Goal: Information Seeking & Learning: Understand process/instructions

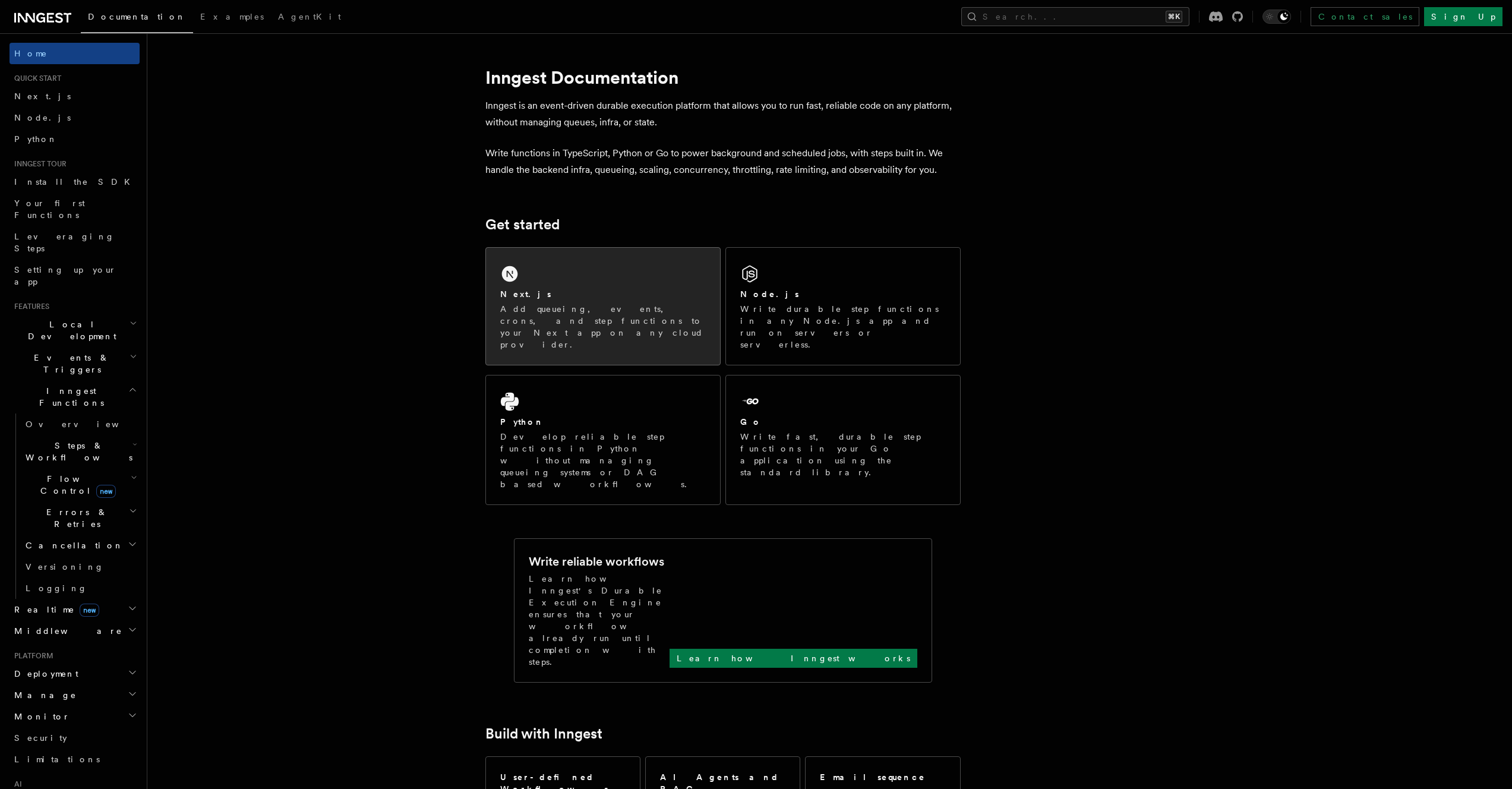
click at [547, 288] on div "Next.js" at bounding box center [603, 294] width 206 height 12
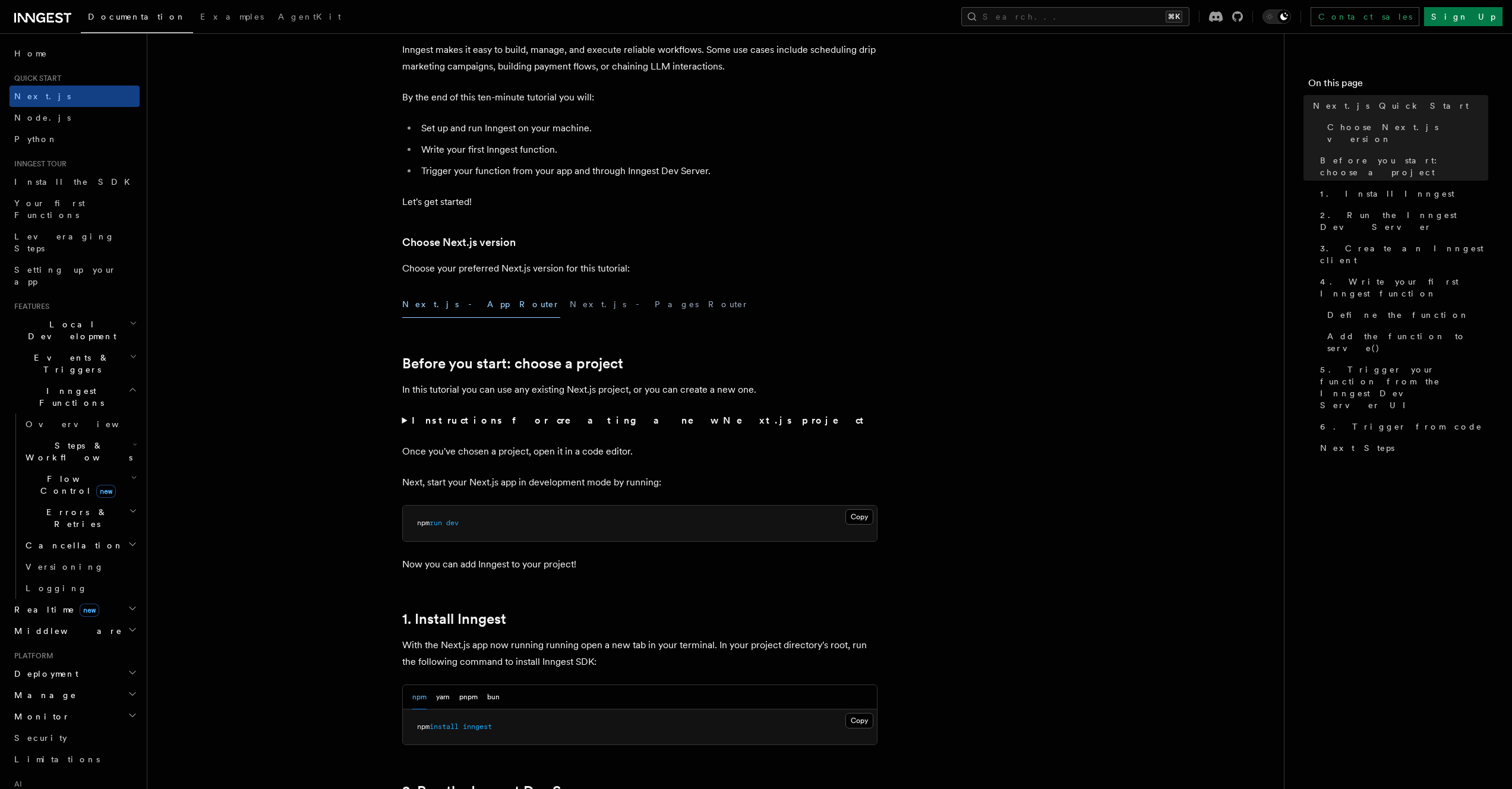
scroll to position [371, 0]
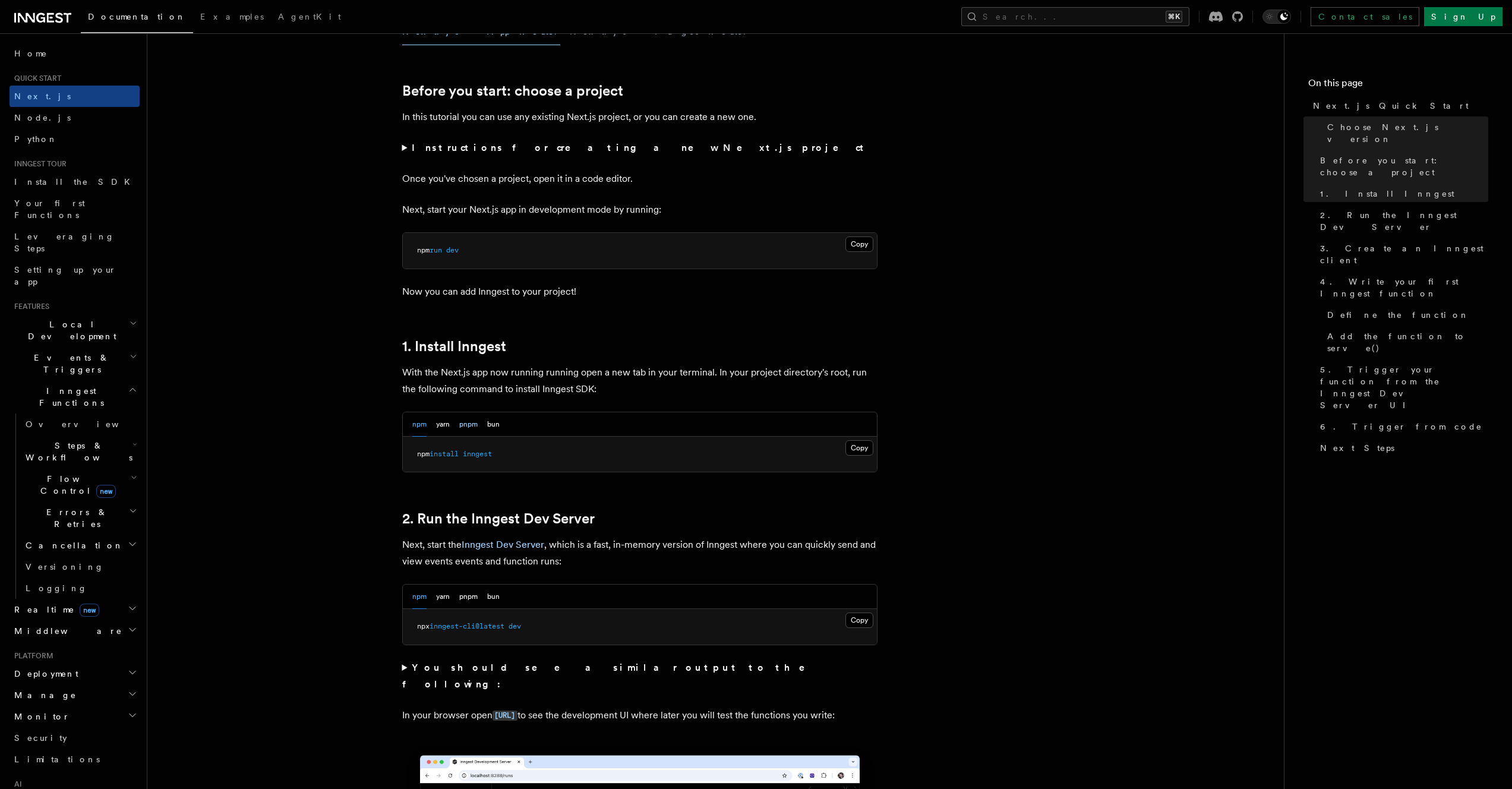
click at [473, 425] on button "pnpm" at bounding box center [468, 424] width 19 height 24
click at [485, 455] on pre "pnpm add inngest" at bounding box center [640, 455] width 474 height 36
copy article "pnpm add inngest"
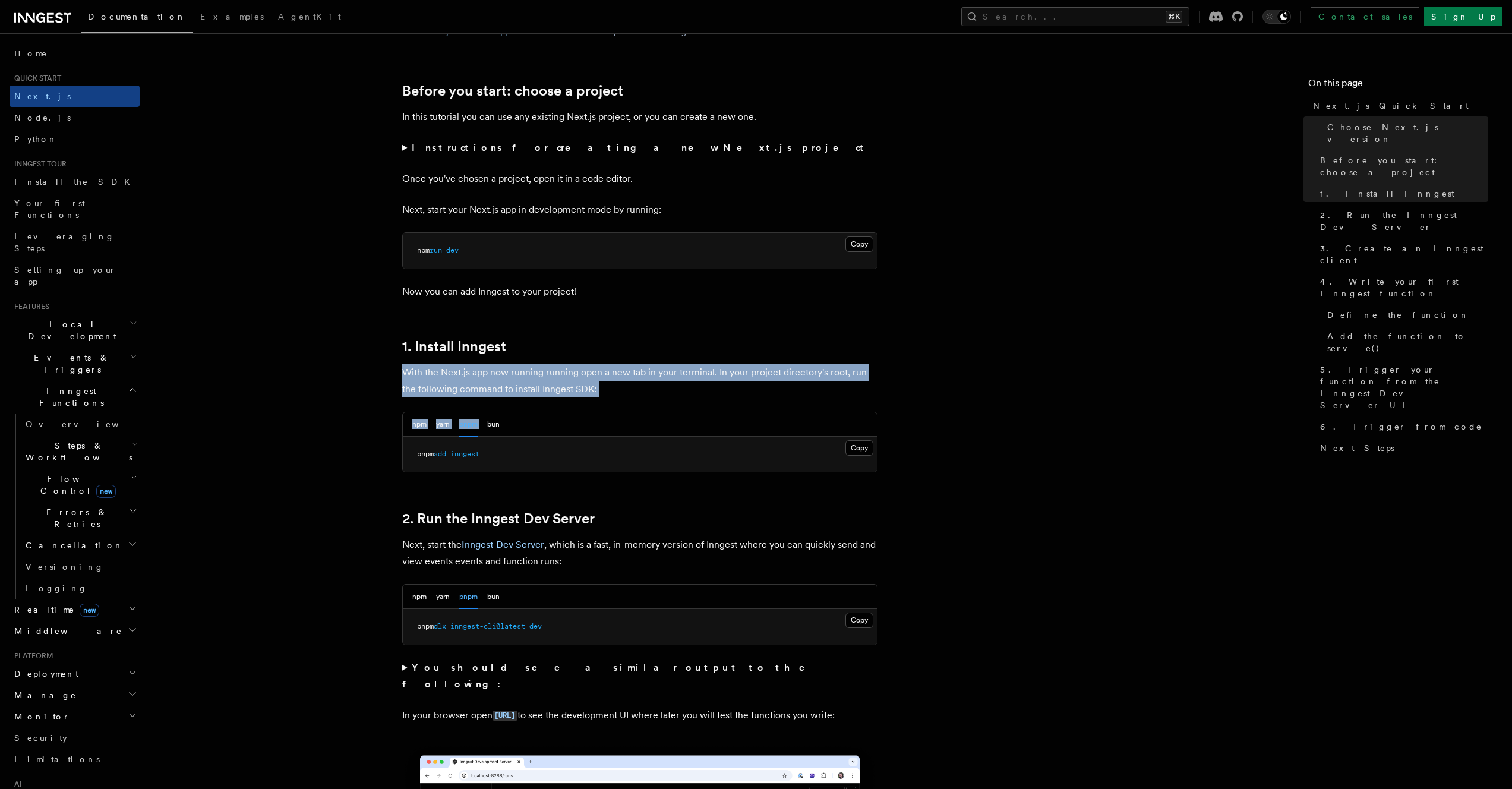
drag, startPoint x: 602, startPoint y: 398, endPoint x: 390, endPoint y: 376, distance: 213.1
drag, startPoint x: 391, startPoint y: 376, endPoint x: 635, endPoint y: 392, distance: 244.5
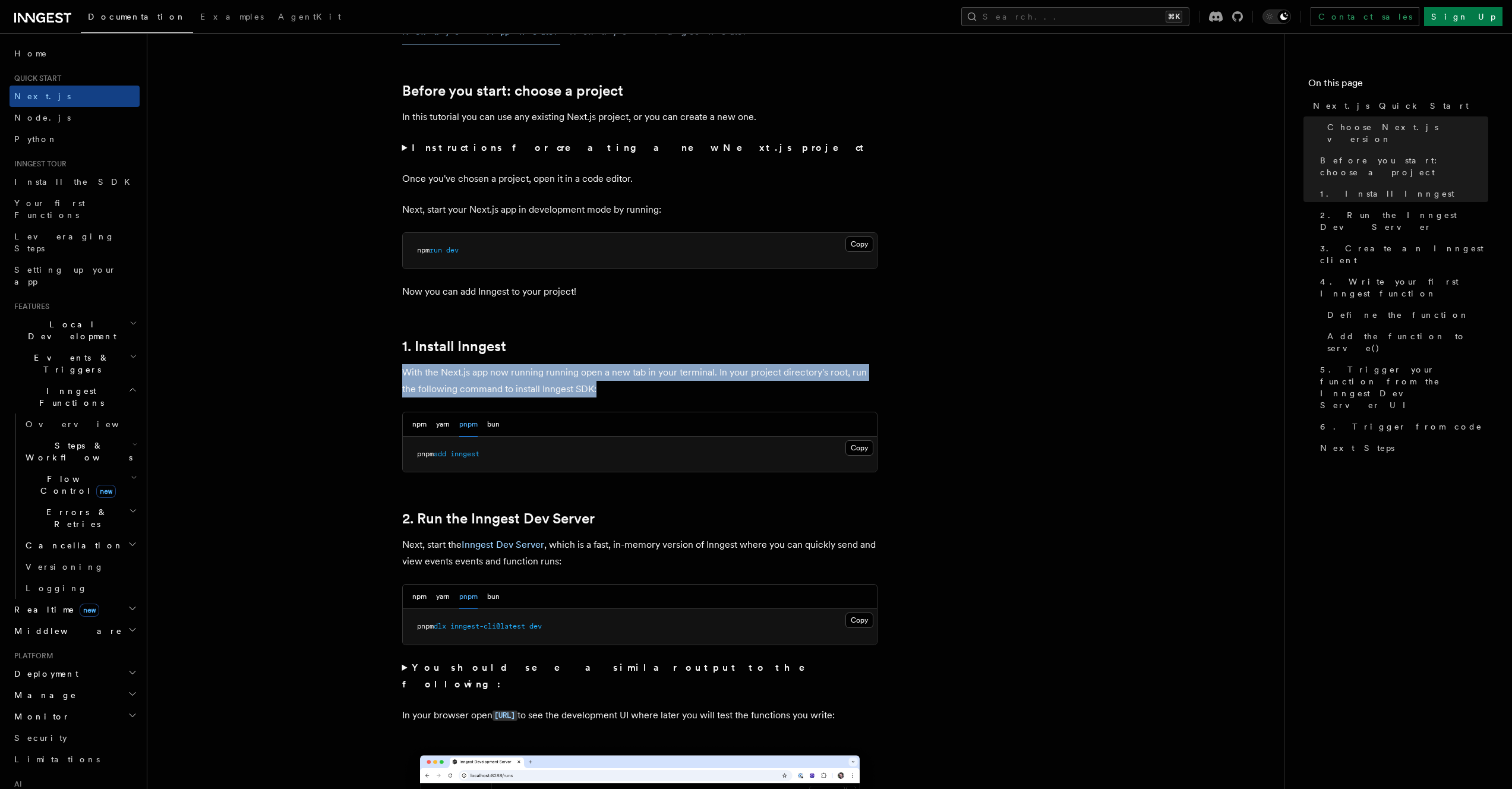
click at [635, 392] on p "With the Next.js app now running running open a new tab in your terminal. In yo…" at bounding box center [640, 381] width 475 height 33
drag, startPoint x: 644, startPoint y: 393, endPoint x: 391, endPoint y: 370, distance: 254.0
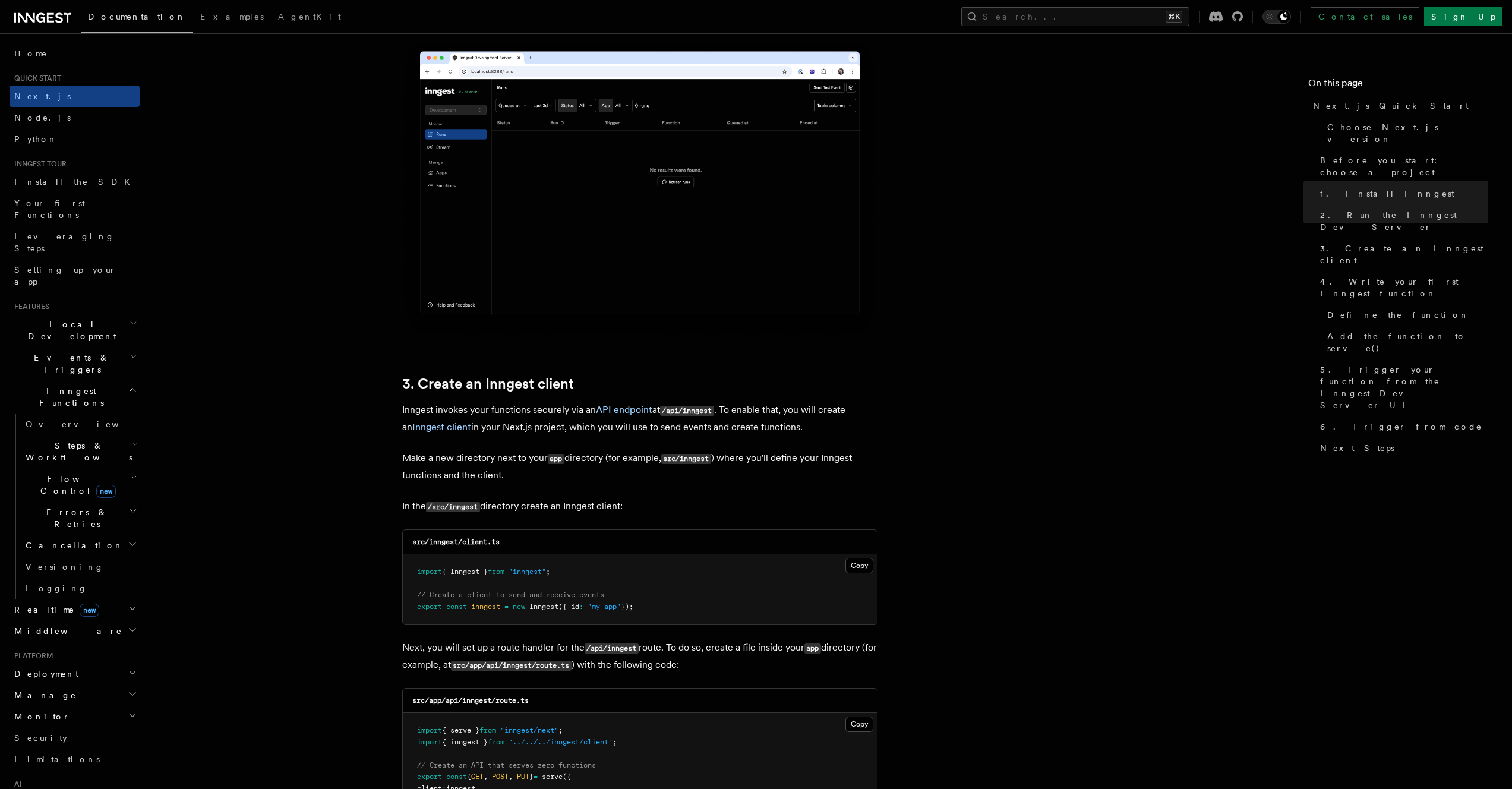
scroll to position [481, 0]
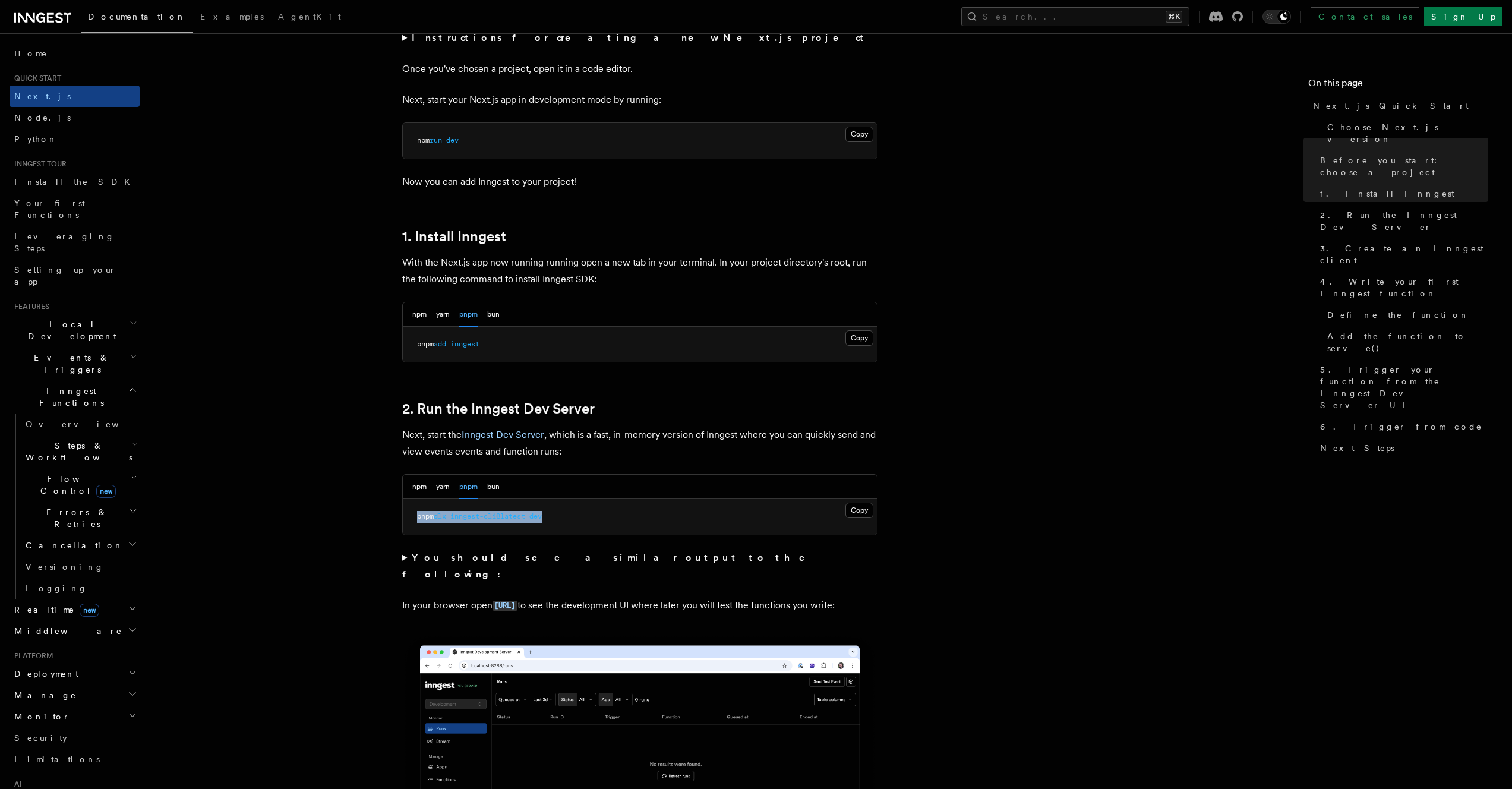
drag, startPoint x: 565, startPoint y: 517, endPoint x: 376, endPoint y: 514, distance: 189.0
copy span "pnpm dlx inngest-cli@latest dev"
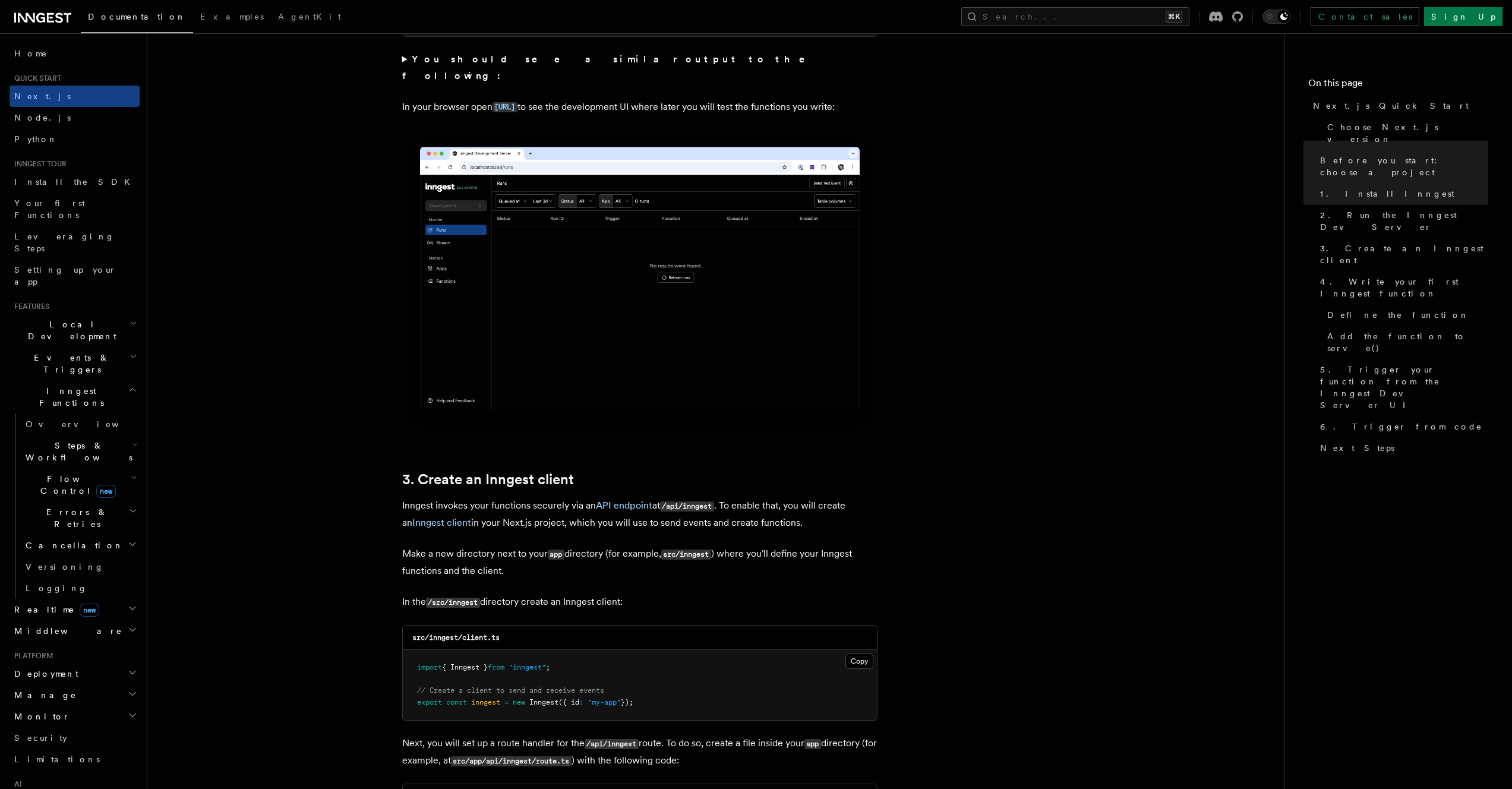
scroll to position [986, 0]
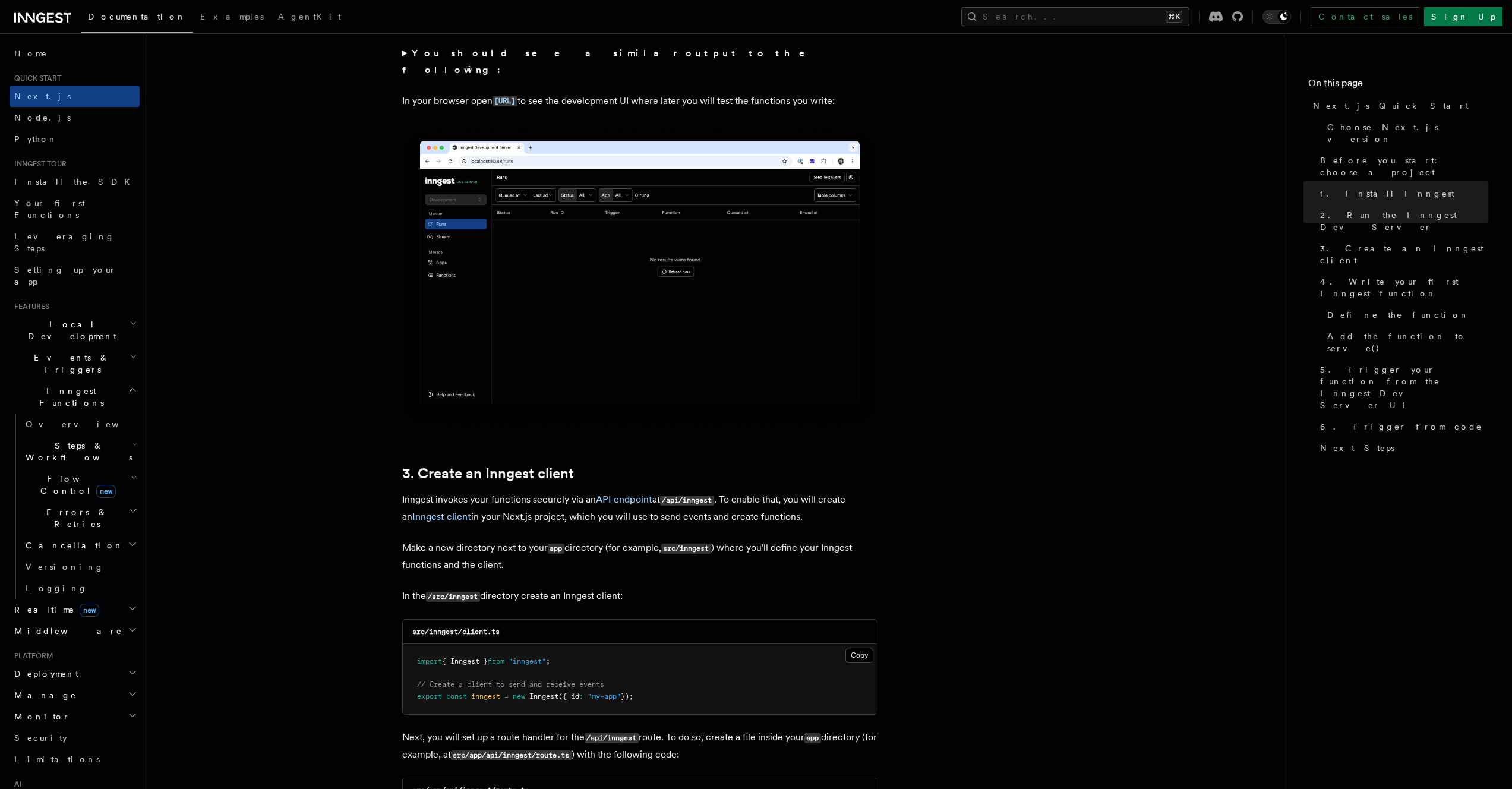
click at [475, 600] on code "/src/inngest" at bounding box center [453, 596] width 54 height 10
click at [512, 634] on div "src/inngest/client.ts" at bounding box center [640, 632] width 474 height 24
click at [434, 632] on code "src/inngest/client.ts" at bounding box center [455, 632] width 88 height 8
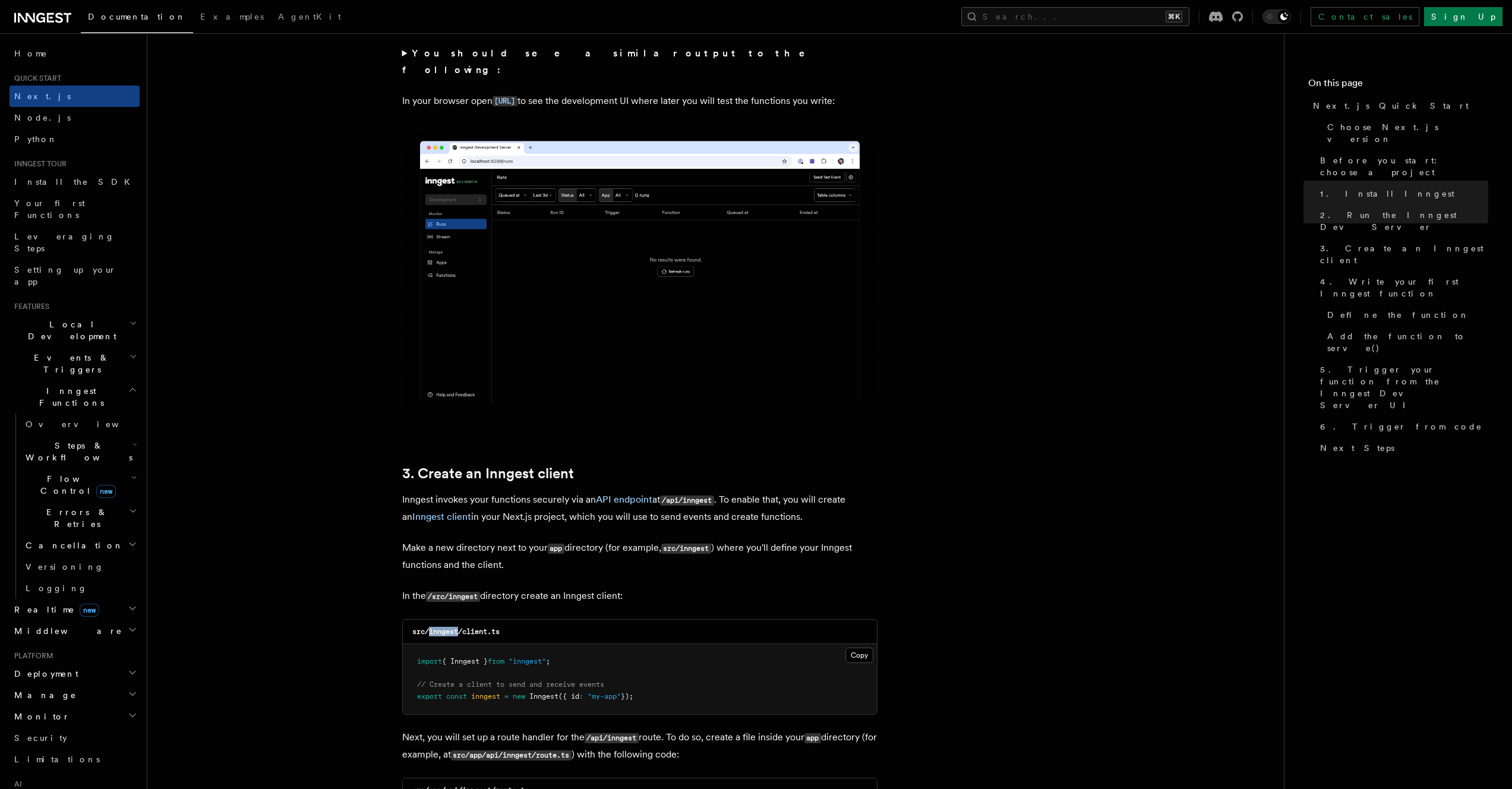
copy code "inngest"
click at [654, 694] on pre "import { Inngest } from "inngest" ; // Create a client to send and receive even…" at bounding box center [640, 679] width 474 height 70
click at [662, 697] on pre "import { Inngest } from "inngest" ; // Create a client to send and receive even…" at bounding box center [640, 679] width 474 height 70
drag, startPoint x: 662, startPoint y: 698, endPoint x: 337, endPoint y: 652, distance: 328.2
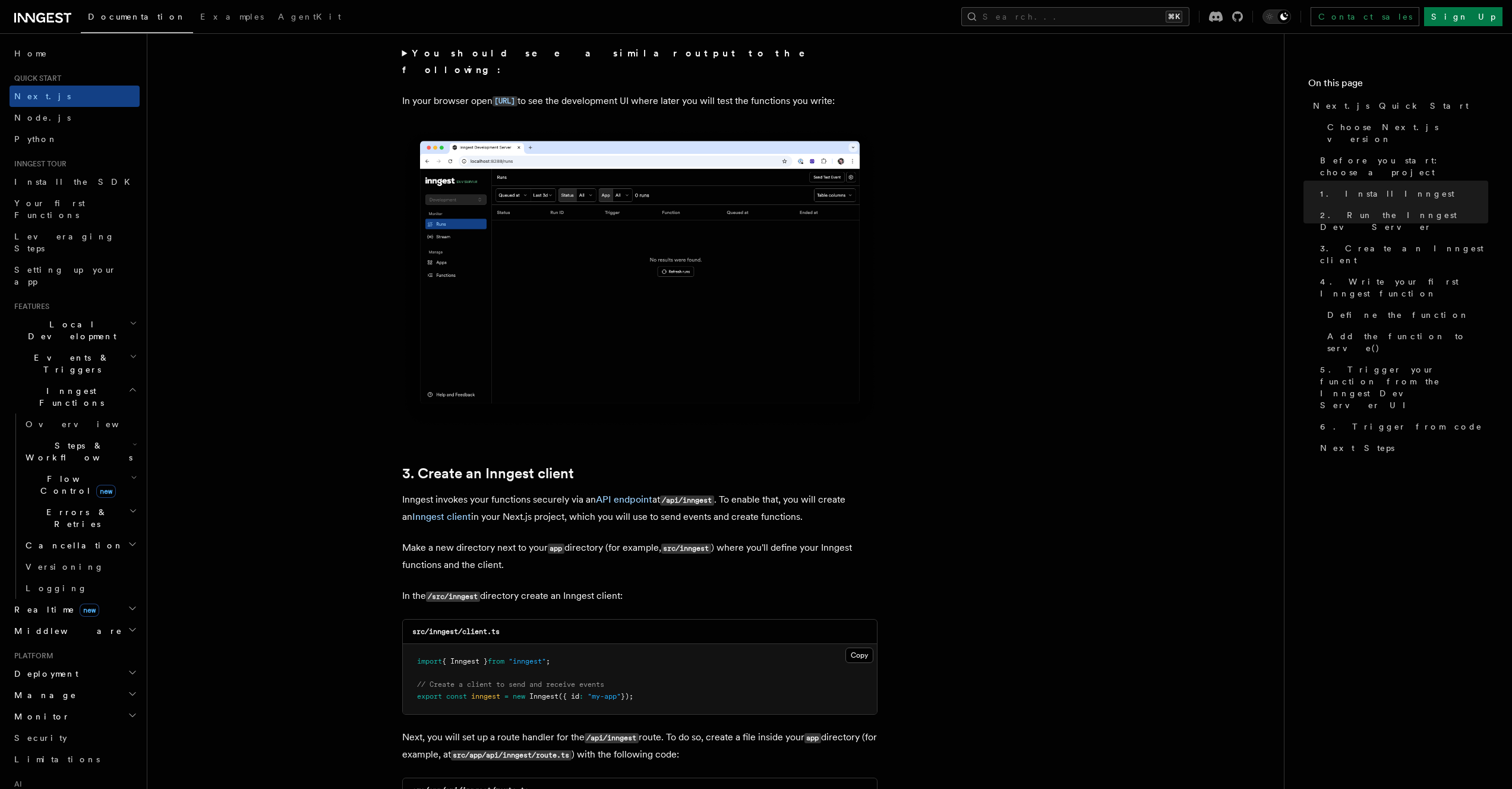
copy code "import { Inngest } from "inngest" ; // Create a client to send and receive even…"
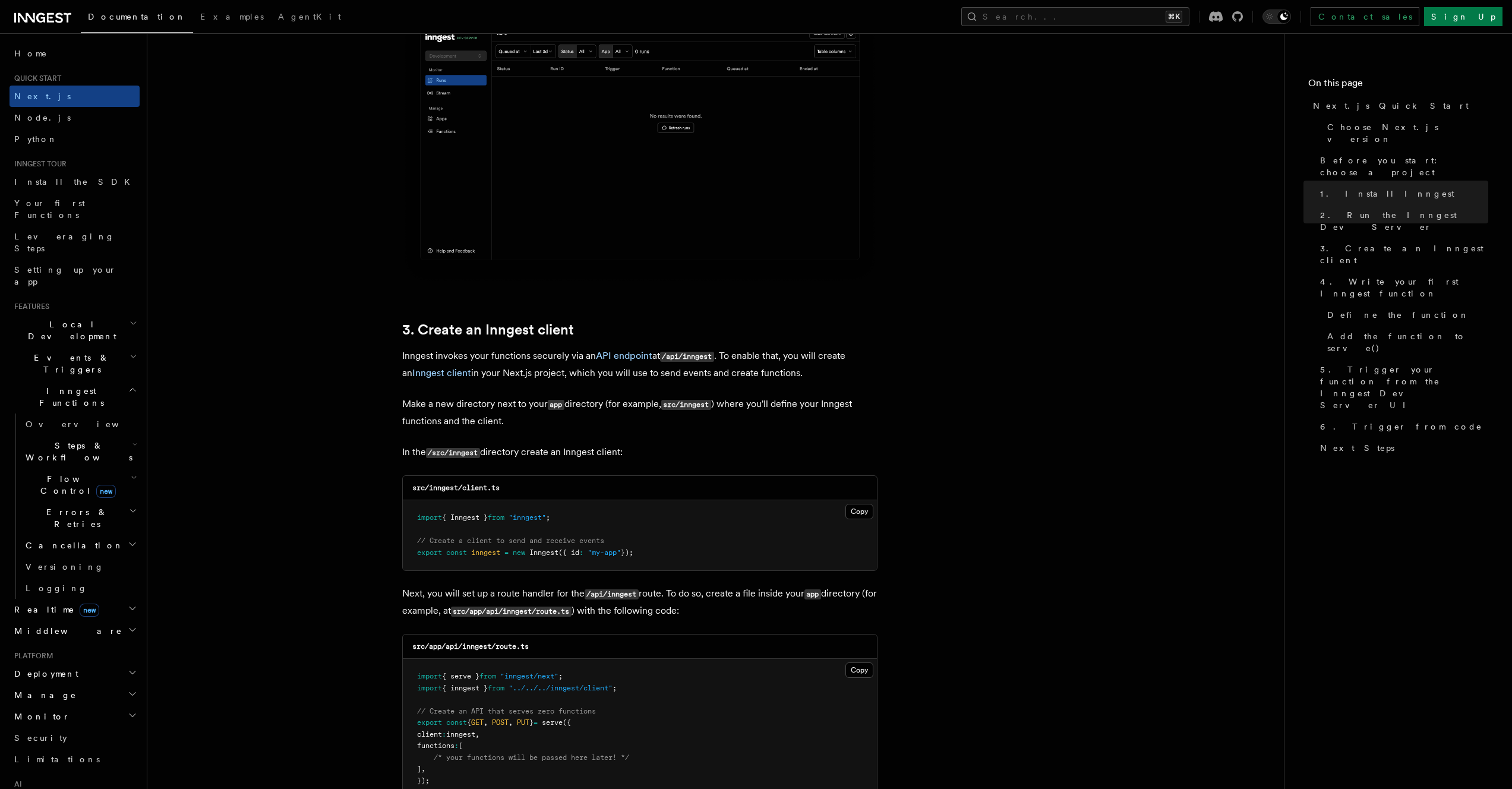
scroll to position [1399, 0]
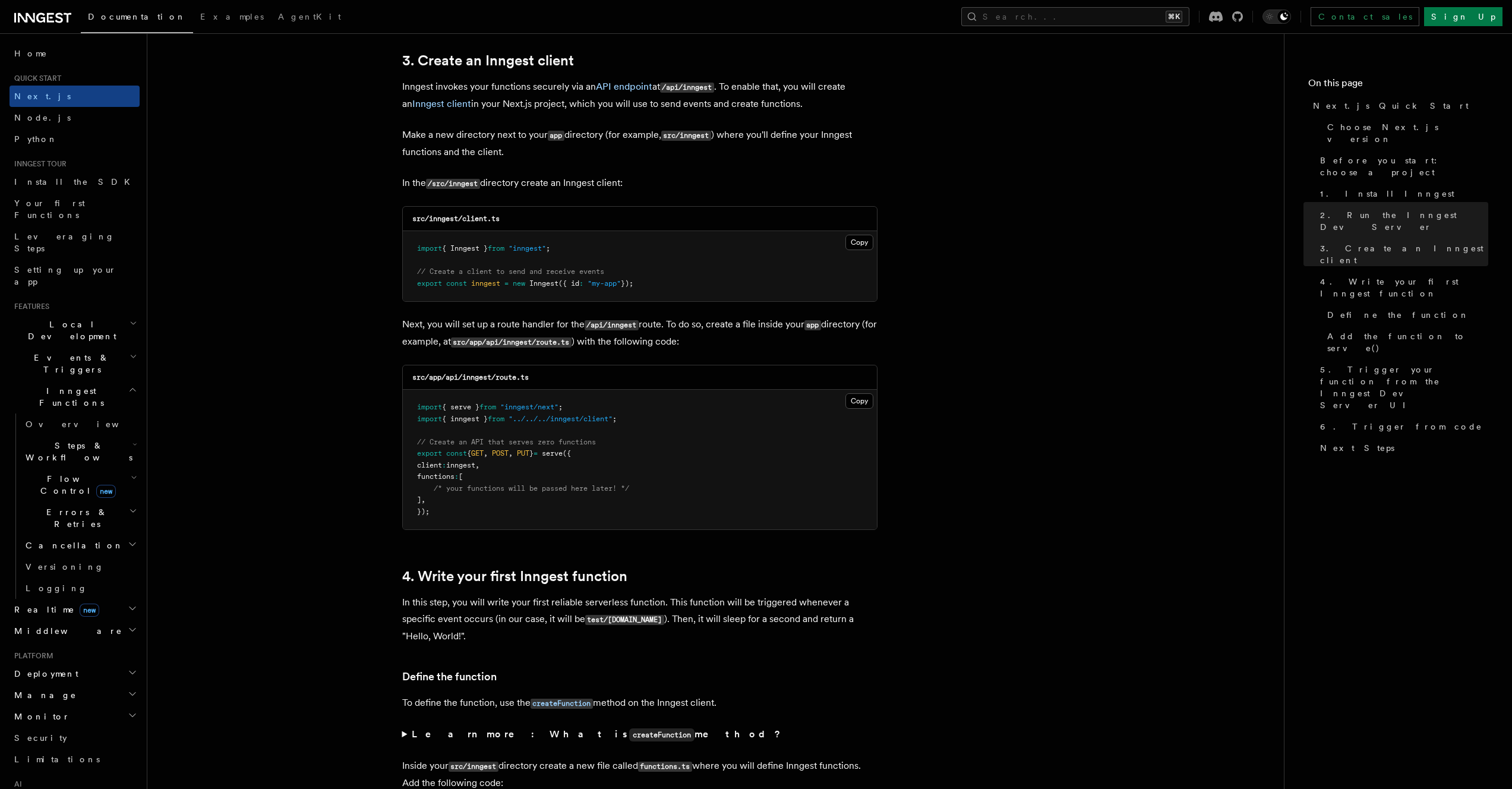
click at [451, 379] on code "src/app/api/inngest/route.ts" at bounding box center [470, 378] width 117 height 8
click at [469, 378] on code "src/app/api/inngest/route.ts" at bounding box center [470, 378] width 117 height 8
copy code "inngest"
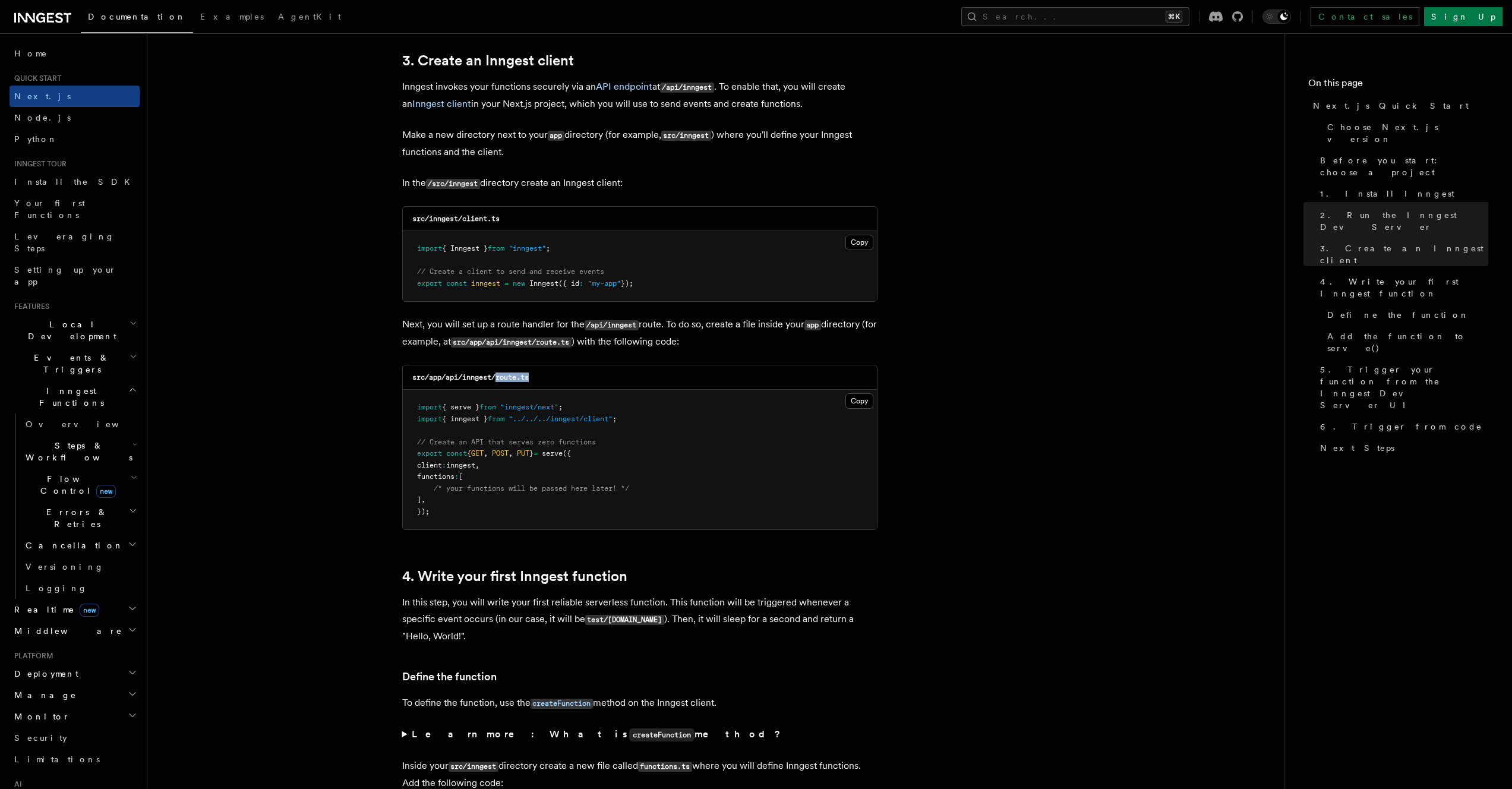
drag, startPoint x: 498, startPoint y: 382, endPoint x: 538, endPoint y: 380, distance: 40.0
click at [538, 380] on div "src/app/api/inngest/route.ts" at bounding box center [640, 377] width 474 height 24
copy code "route.ts"
click at [851, 398] on button "Copy Copied" at bounding box center [859, 401] width 28 height 15
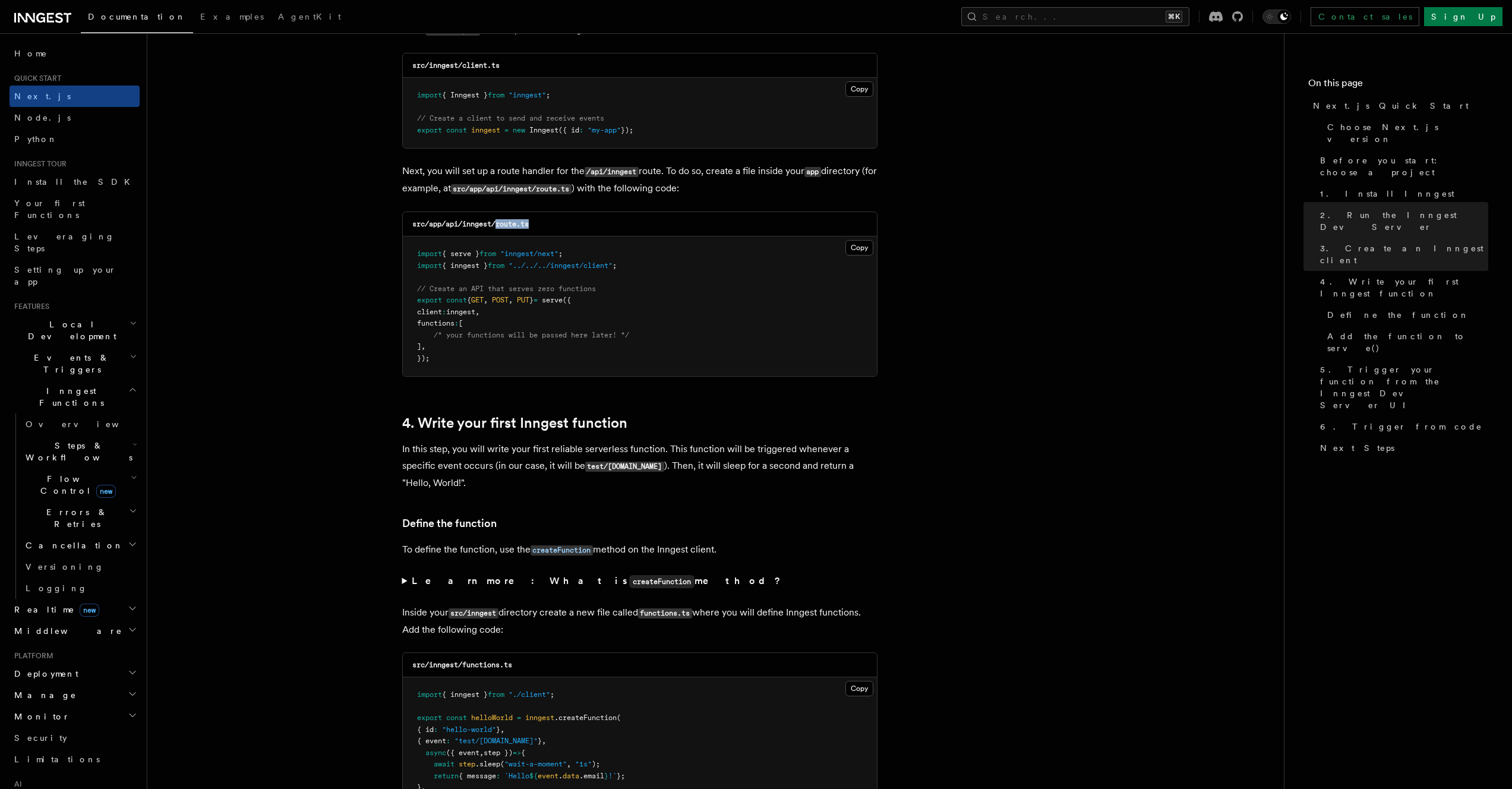
scroll to position [1911, 0]
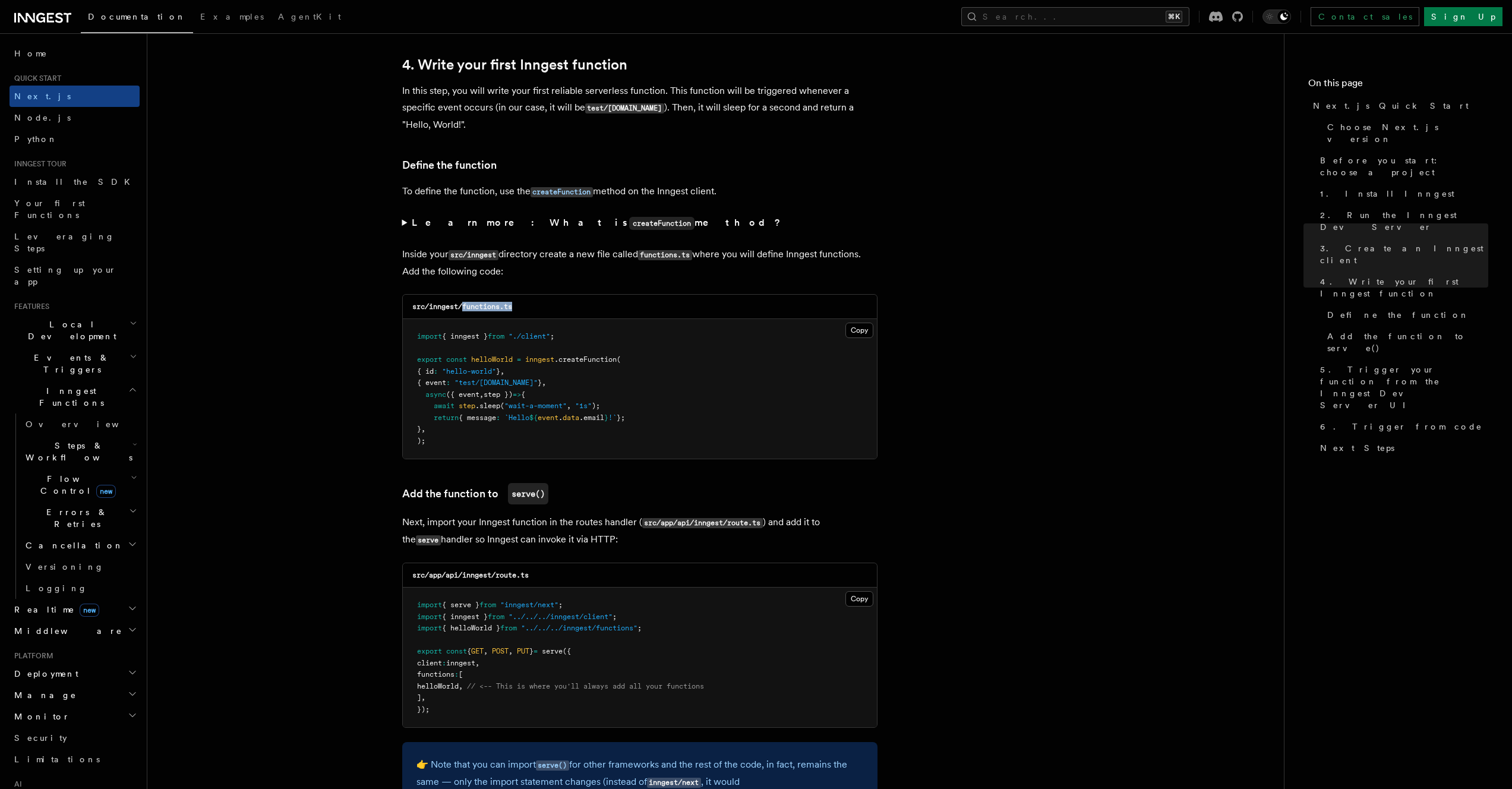
drag, startPoint x: 464, startPoint y: 309, endPoint x: 531, endPoint y: 309, distance: 67.0
click at [531, 309] on div "src/inngest/functions.ts" at bounding box center [640, 306] width 474 height 24
copy code "functions.ts"
click at [439, 439] on pre "import { inngest } from "./client" ; export const helloWorld = inngest .createF…" at bounding box center [640, 389] width 474 height 139
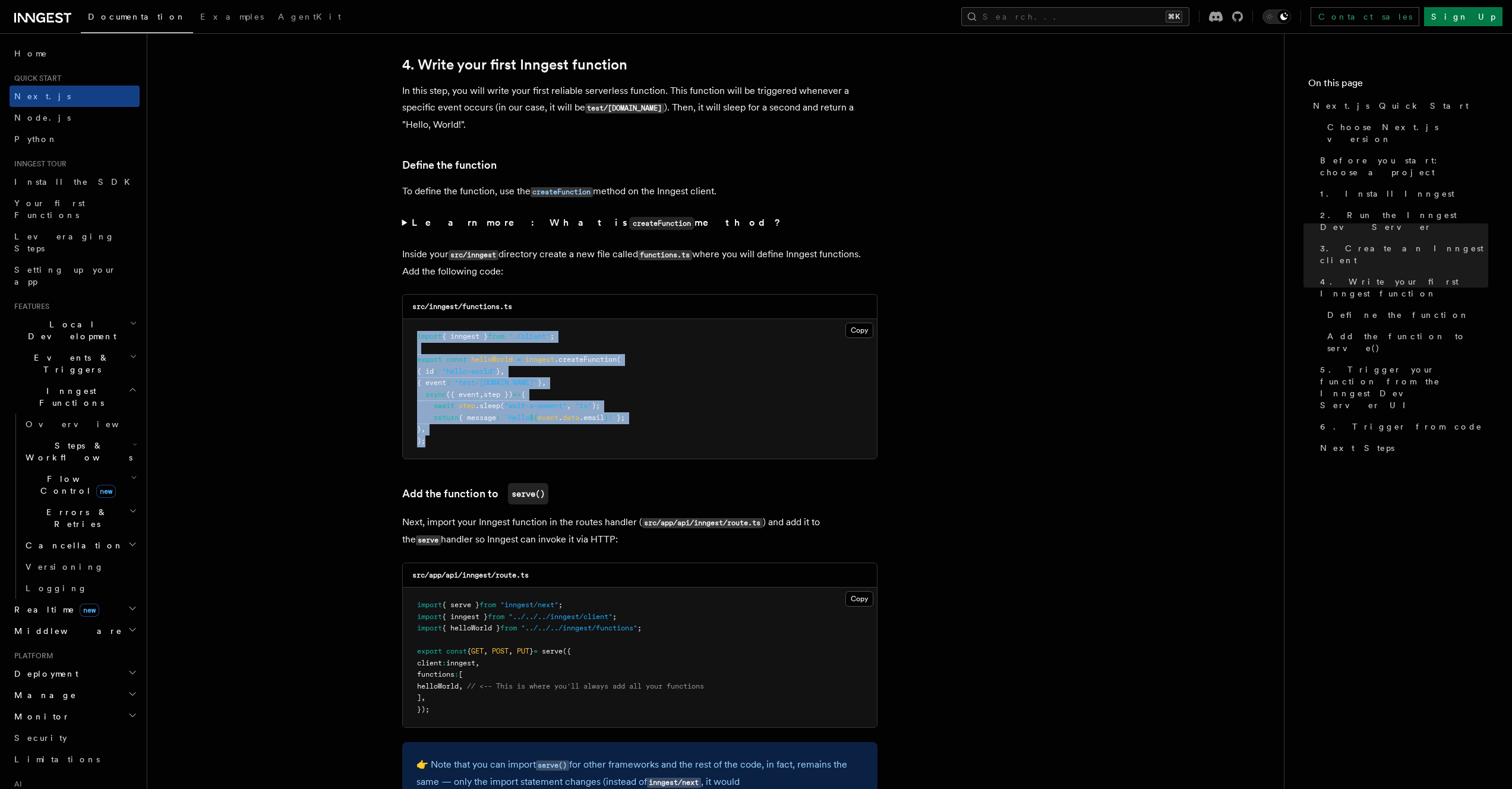
drag, startPoint x: 433, startPoint y: 442, endPoint x: 399, endPoint y: 333, distance: 114.2
copy code "import { inngest } from "./client" ; export const helloWorld = inngest .createF…"
